Goal: Task Accomplishment & Management: Manage account settings

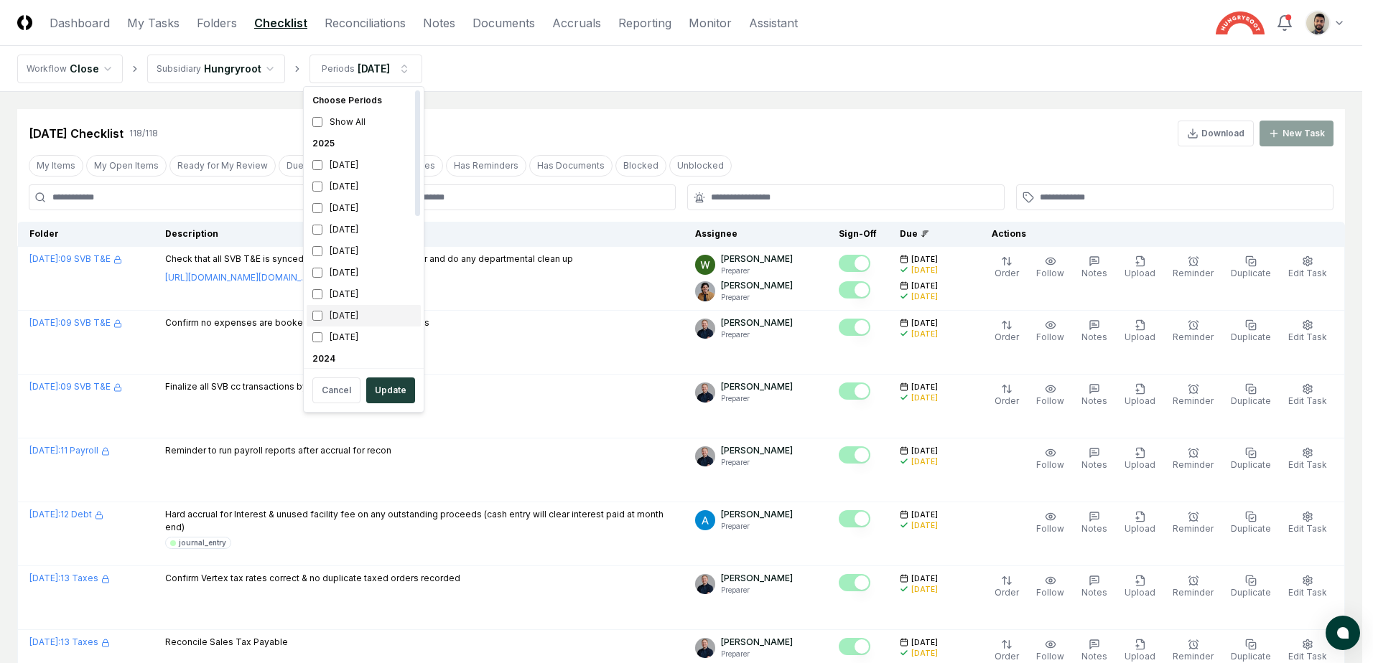
click at [312, 314] on div "[DATE]" at bounding box center [364, 316] width 114 height 22
click at [394, 399] on button "Update" at bounding box center [390, 391] width 49 height 26
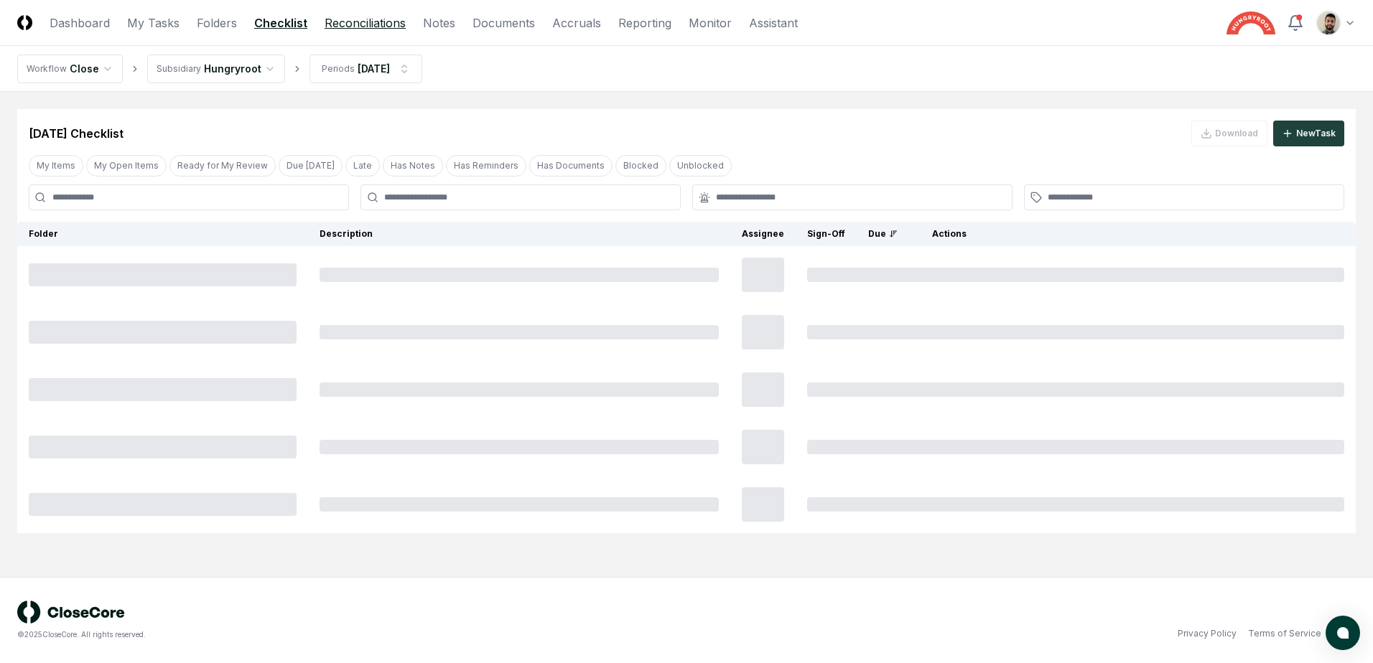
click at [369, 22] on link "Reconciliations" at bounding box center [365, 22] width 81 height 17
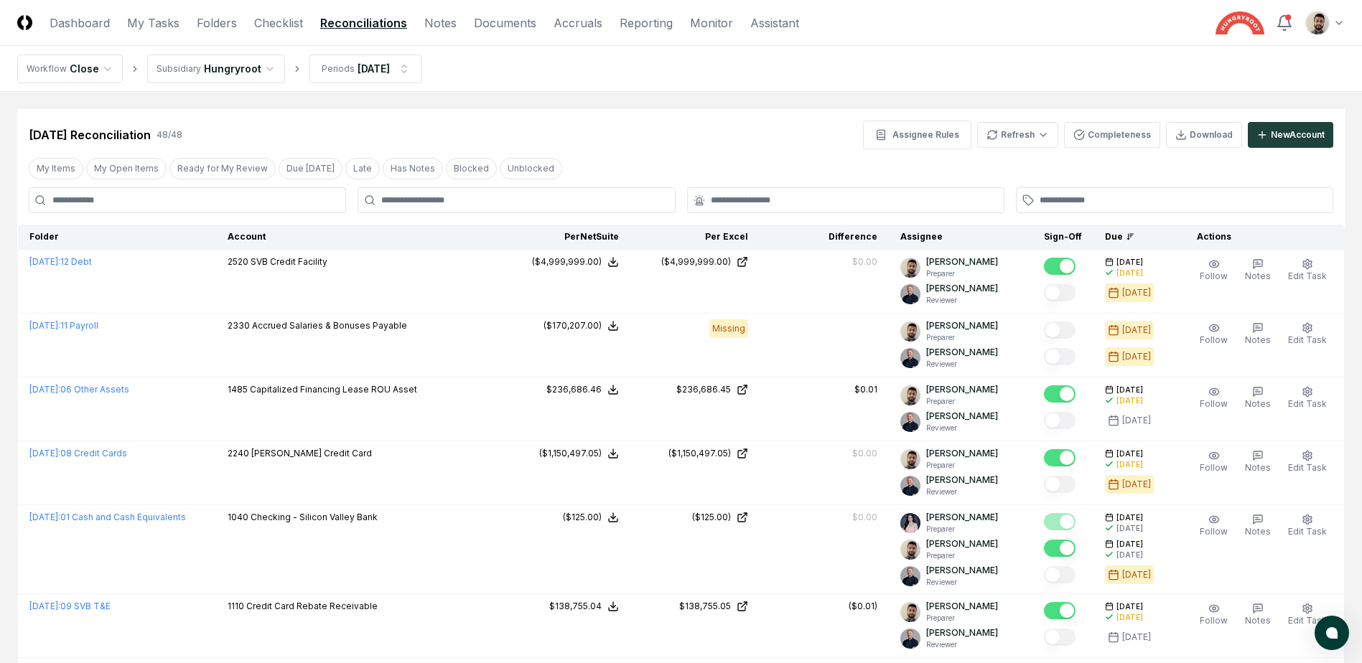
click at [131, 167] on button "My Open Items" at bounding box center [126, 169] width 80 height 22
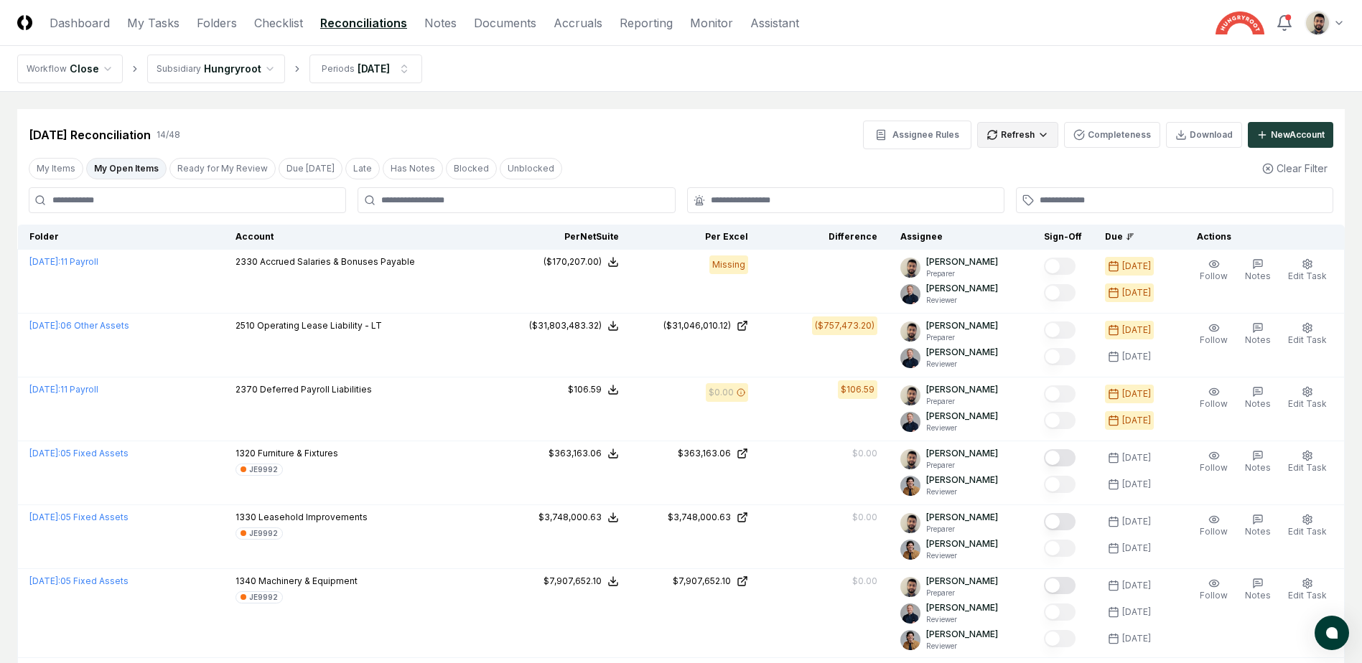
click at [1050, 146] on html "CloseCore Dashboard My Tasks Folders Checklist Reconciliations Notes Documents …" at bounding box center [681, 674] width 1362 height 1348
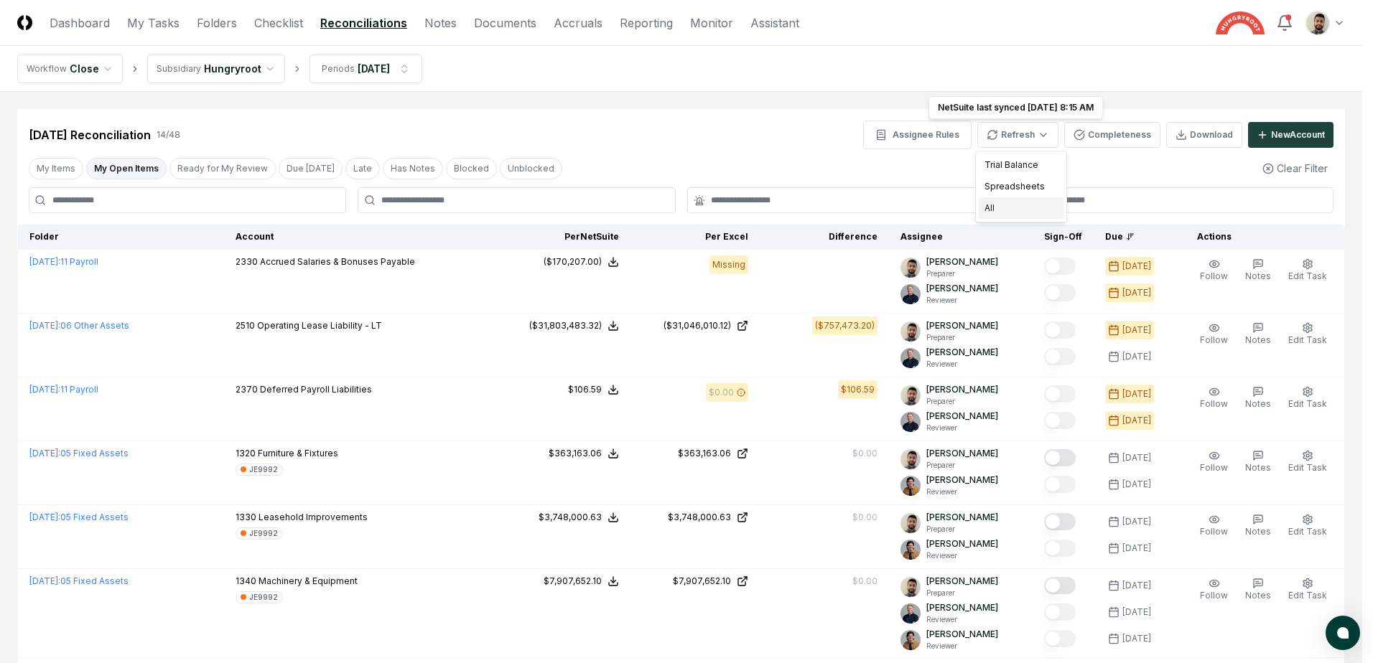
click at [1016, 202] on div "All" at bounding box center [1021, 208] width 85 height 22
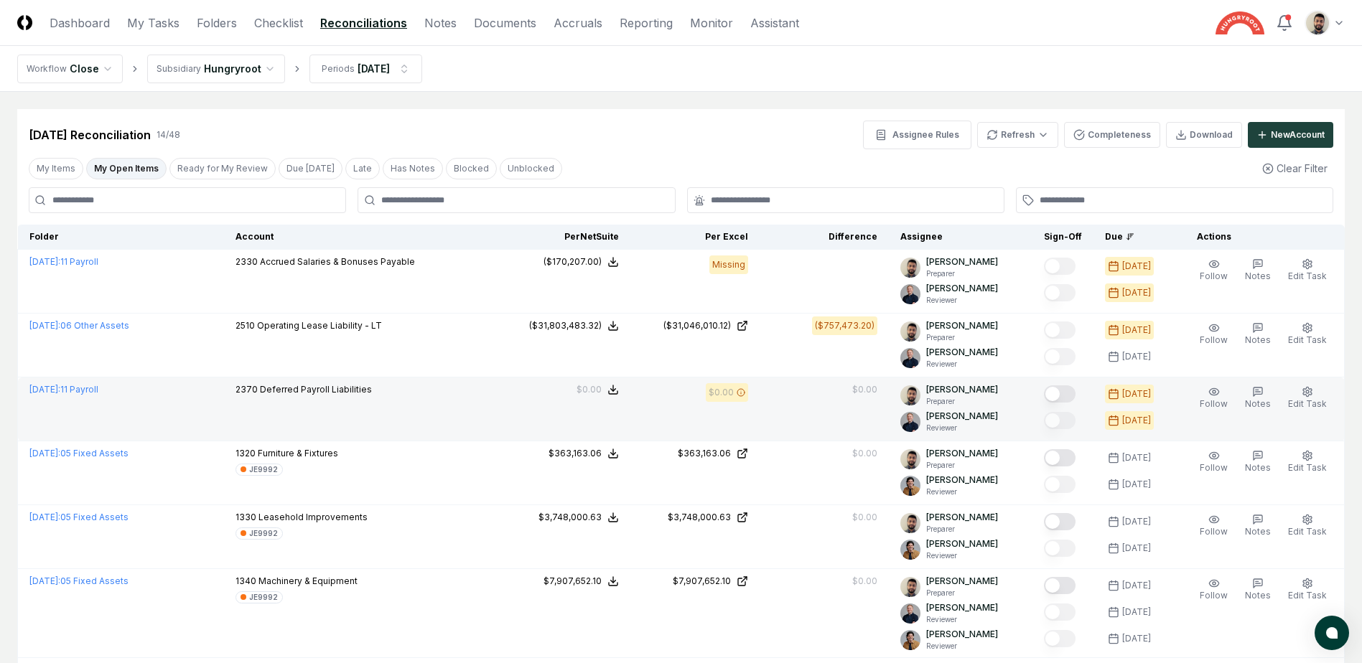
click at [1073, 389] on button "Mark complete" at bounding box center [1060, 394] width 32 height 17
click at [121, 173] on button "My Open Items" at bounding box center [126, 169] width 80 height 22
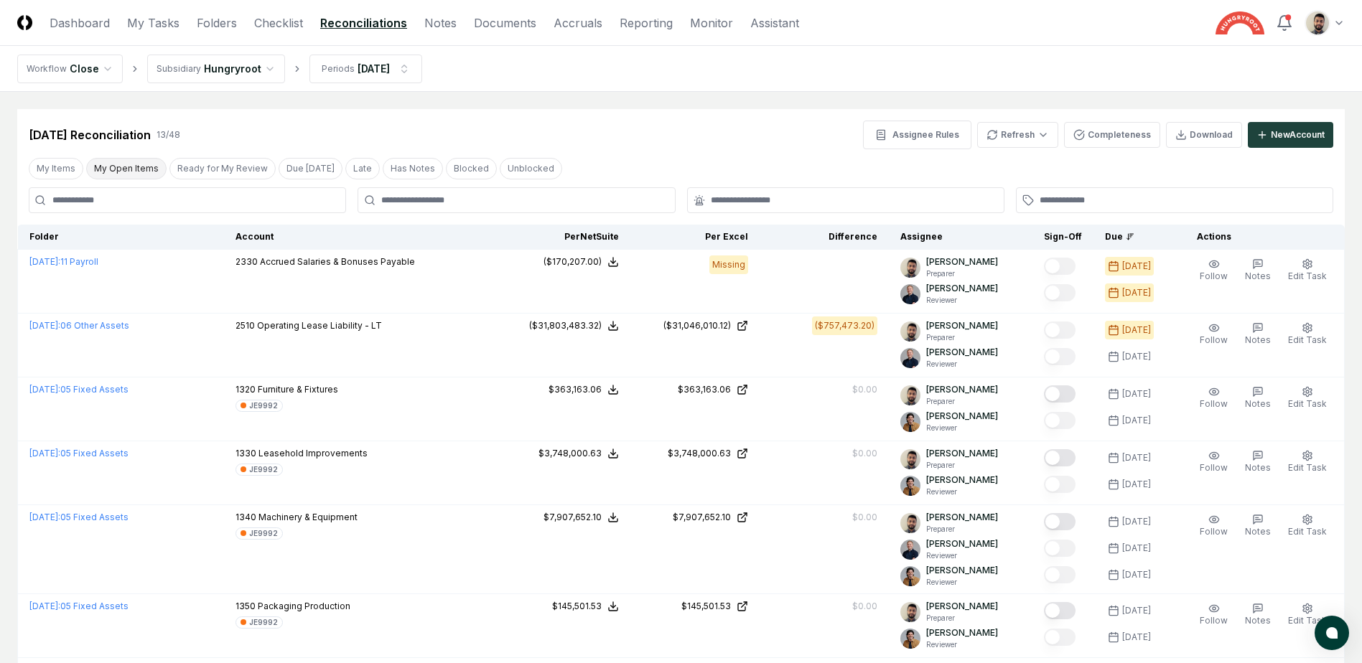
click at [121, 173] on button "My Open Items" at bounding box center [126, 169] width 80 height 22
click at [279, 29] on link "Checklist" at bounding box center [278, 22] width 49 height 17
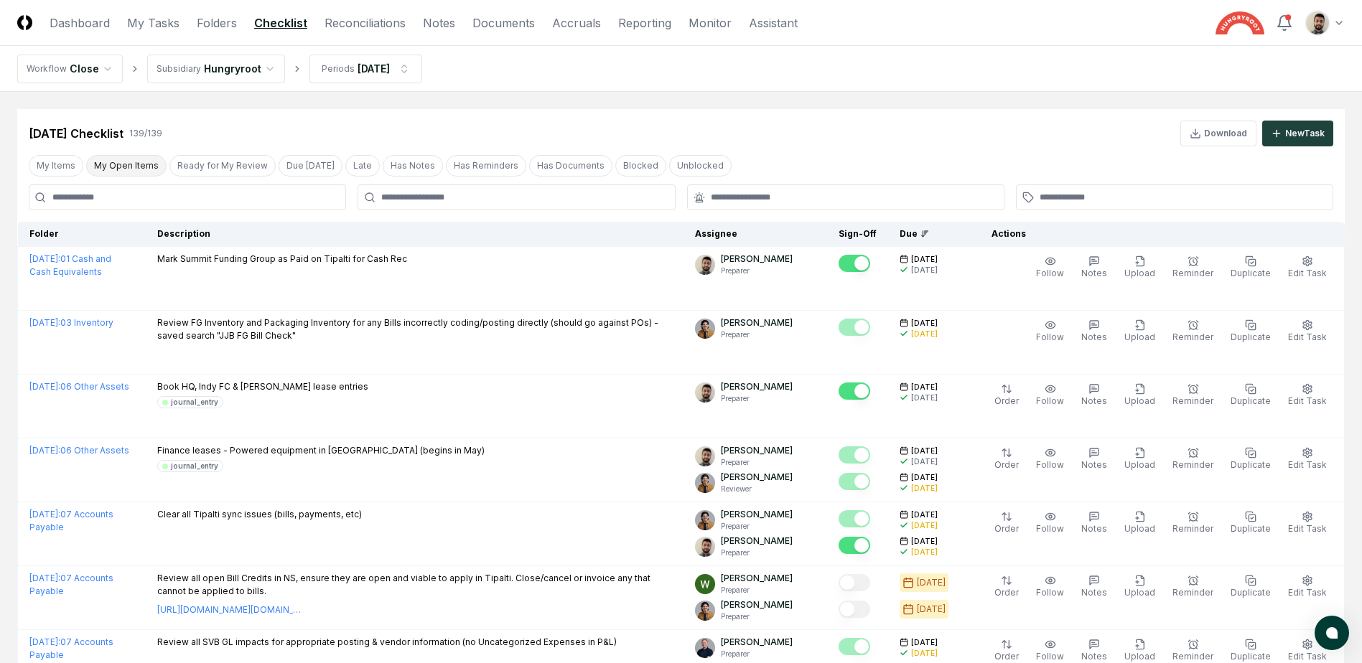
click at [128, 169] on button "My Open Items" at bounding box center [126, 166] width 80 height 22
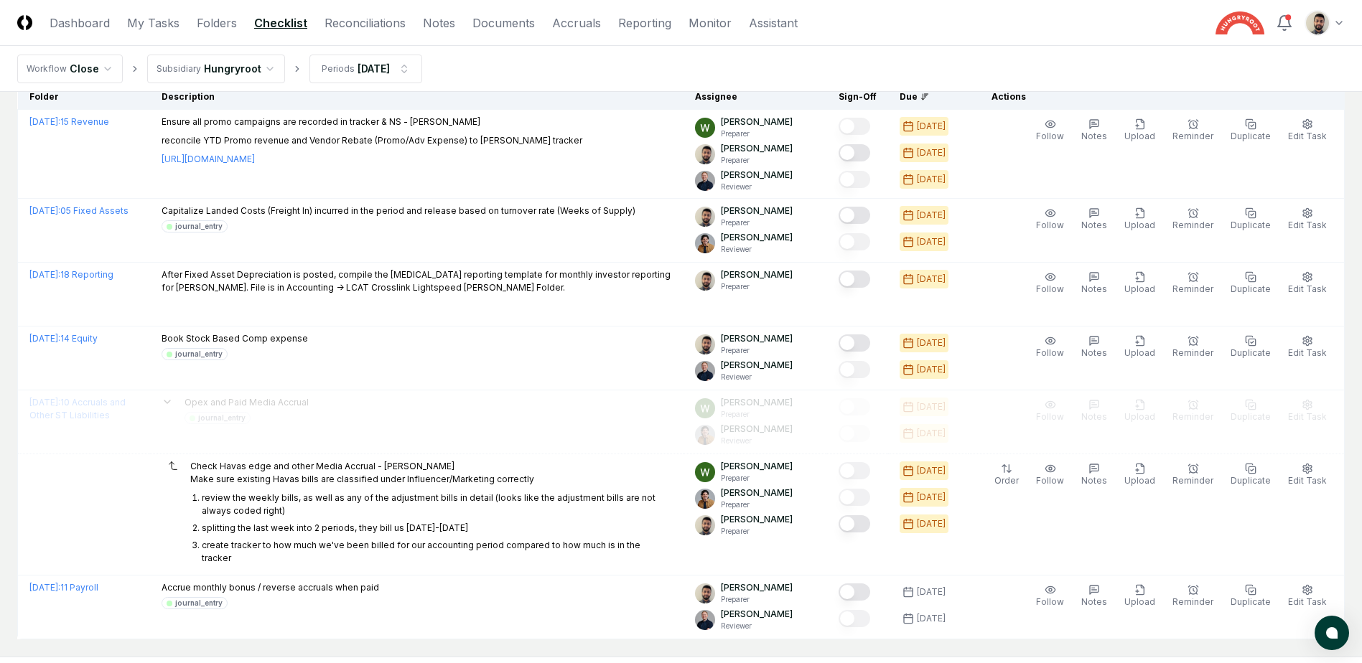
scroll to position [60, 0]
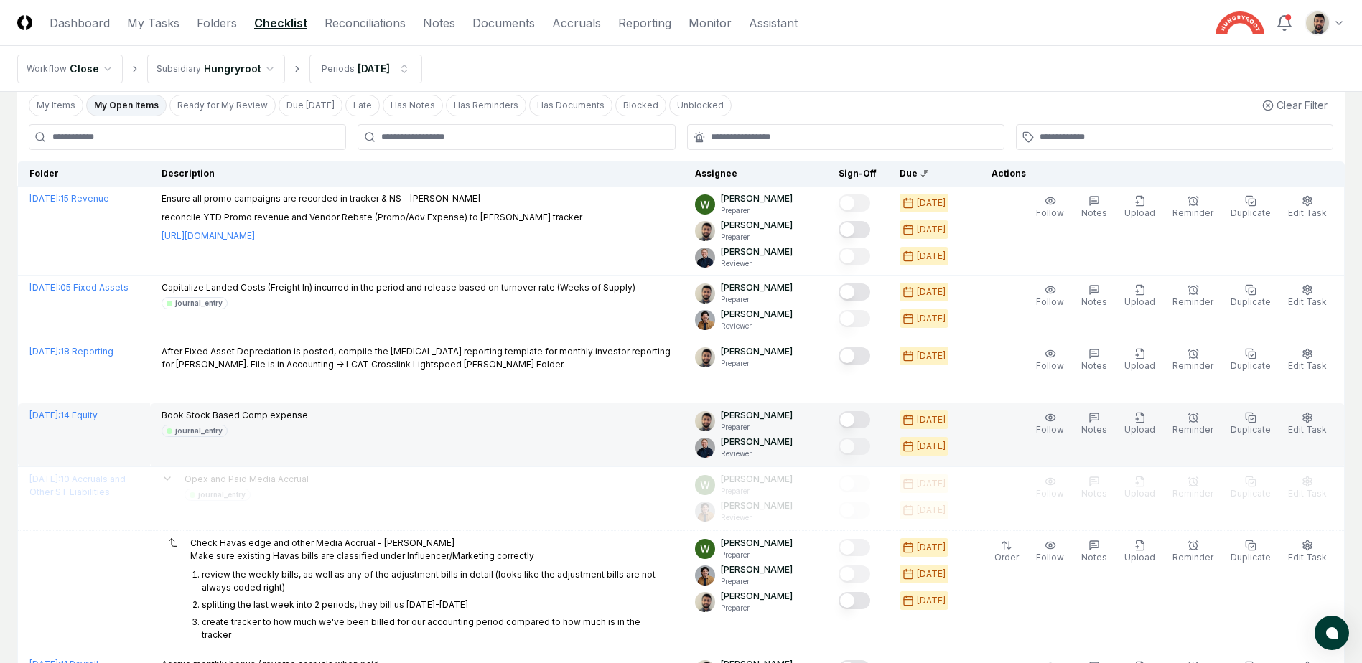
click at [870, 419] on button "Mark complete" at bounding box center [855, 419] width 32 height 17
